Goal: Check status: Check status

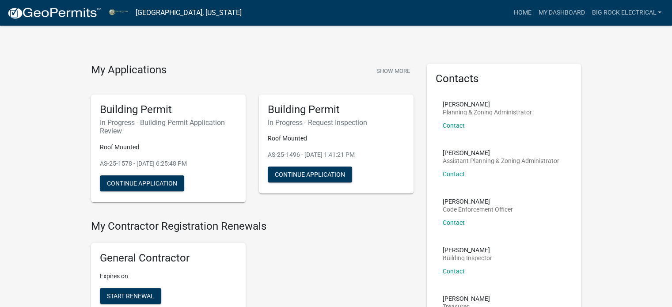
click at [37, 11] on img at bounding box center [54, 13] width 95 height 13
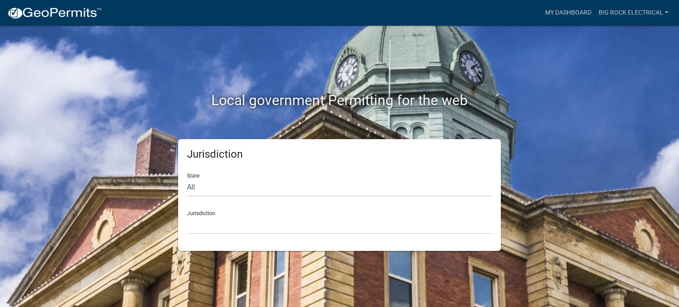
click at [232, 240] on div "Jurisdiction State All [US_STATE] [US_STATE] [US_STATE] [US_STATE] [US_STATE] […" at bounding box center [339, 195] width 323 height 112
click at [228, 230] on select "[GEOGRAPHIC_DATA], [US_STATE] [GEOGRAPHIC_DATA], [US_STATE][PERSON_NAME][GEOGRA…" at bounding box center [339, 225] width 305 height 18
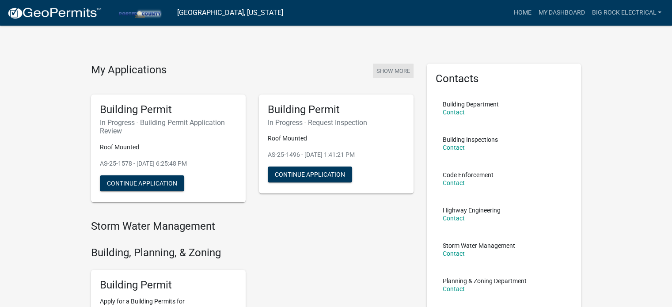
click at [392, 68] on button "Show More" at bounding box center [393, 71] width 41 height 15
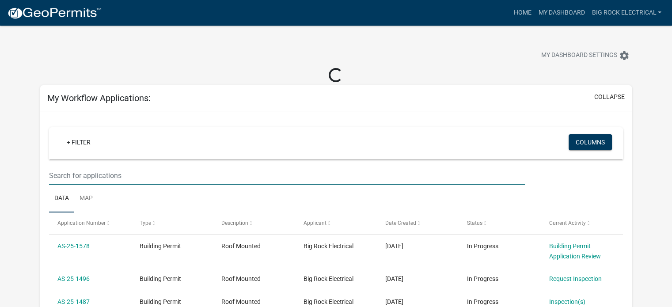
click at [159, 169] on input "text" at bounding box center [287, 176] width 476 height 18
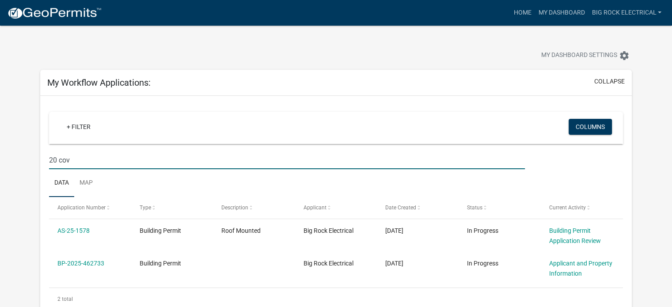
scroll to position [44, 0]
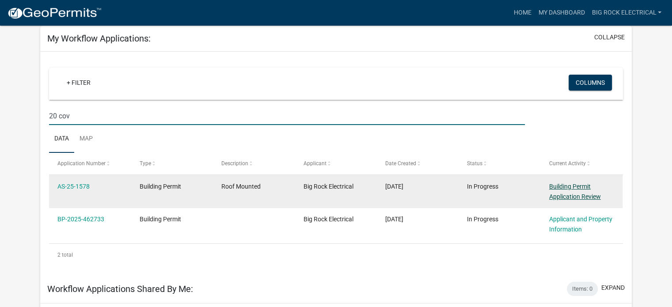
type input "20 cov"
click at [580, 185] on link "Building Permit Application Review" at bounding box center [575, 191] width 52 height 17
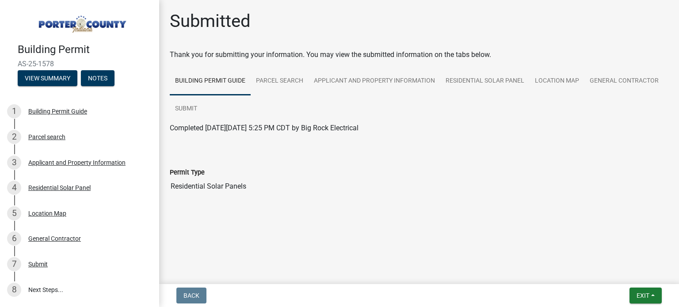
click at [411, 225] on main "Submitted Thank you for submitting your information. You may view the submitted…" at bounding box center [419, 140] width 520 height 281
